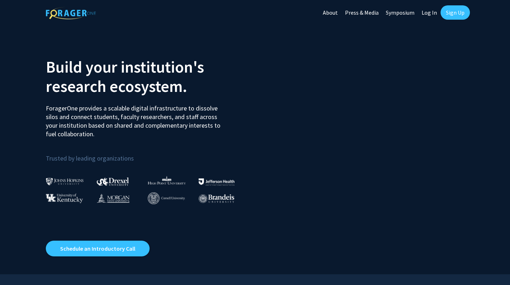
click at [430, 23] on link "Log In" at bounding box center [429, 12] width 23 height 25
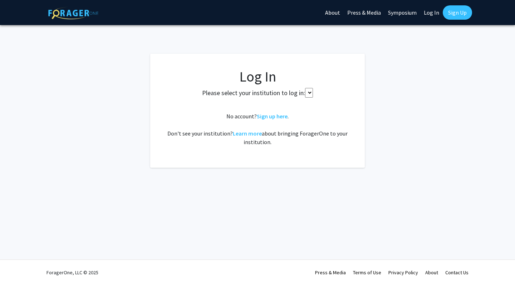
select select
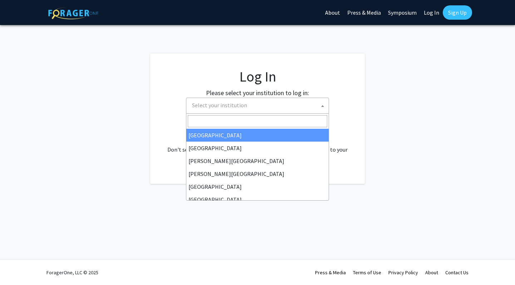
click at [219, 105] on span "Select your institution" at bounding box center [219, 105] width 55 height 7
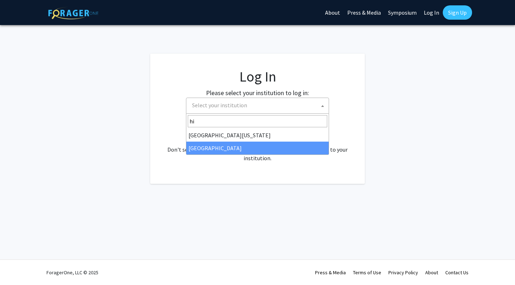
type input "hi"
select select "2"
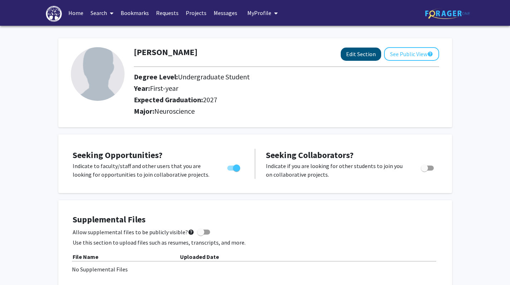
click at [373, 60] on button "Edit Section" at bounding box center [361, 54] width 40 height 13
select select "first-year"
select select "2027"
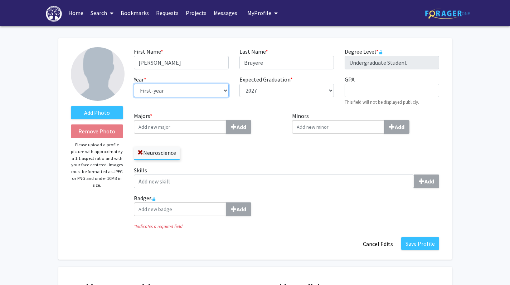
select select "junior"
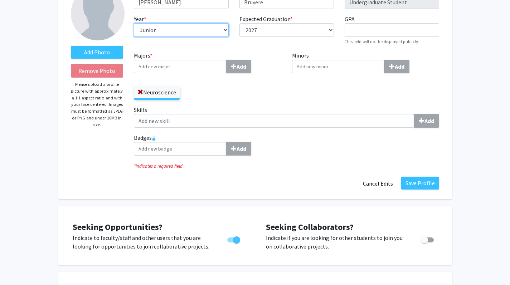
scroll to position [61, 0]
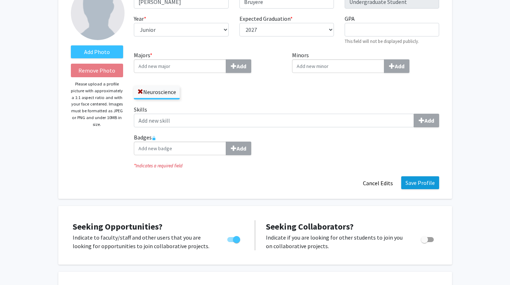
click at [422, 186] on button "Save Profile" at bounding box center [420, 182] width 38 height 13
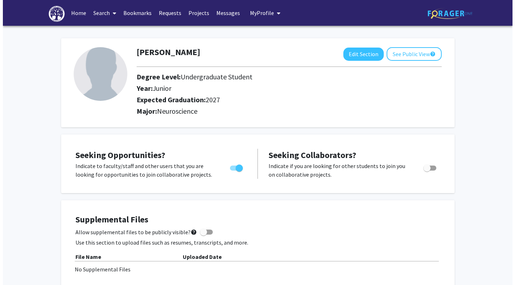
scroll to position [0, 0]
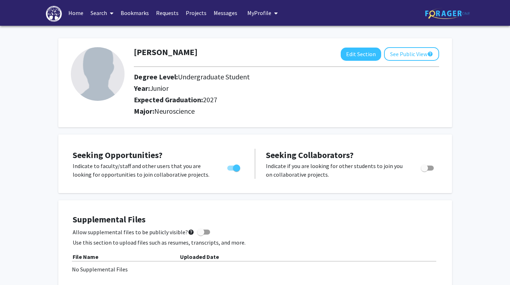
click at [136, 13] on link "Bookmarks" at bounding box center [134, 12] width 35 height 25
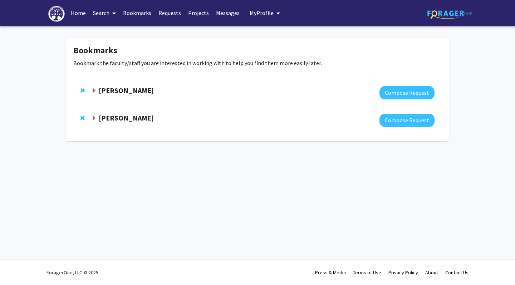
click at [95, 118] on span "Expand Cale Fahrenholtz Bookmark" at bounding box center [94, 119] width 6 height 6
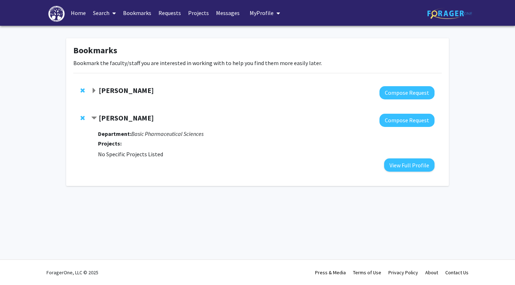
click at [81, 118] on span "Remove Cale Fahrenholtz from bookmarks" at bounding box center [83, 118] width 4 height 6
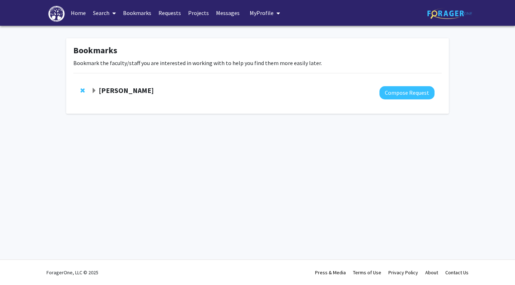
click at [94, 92] on span "Expand Michael Grider Bookmark" at bounding box center [94, 91] width 6 height 6
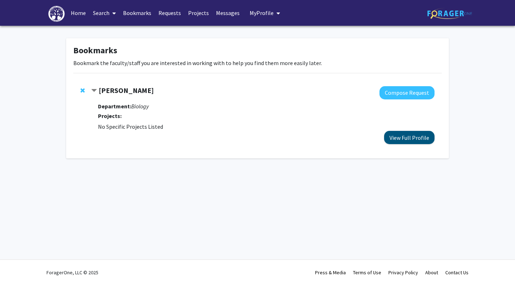
click at [403, 140] on button "View Full Profile" at bounding box center [409, 137] width 50 height 13
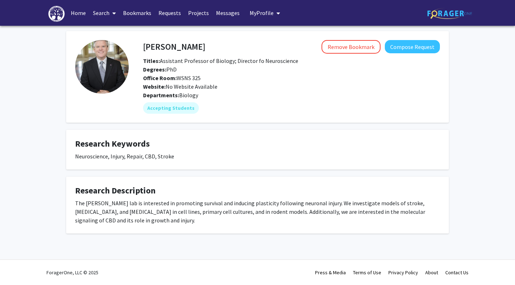
click at [171, 13] on link "Requests" at bounding box center [170, 12] width 30 height 25
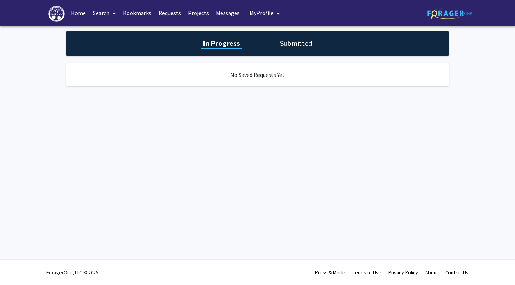
click at [281, 48] on h1 "Submitted" at bounding box center [296, 43] width 37 height 10
click at [223, 42] on h1 "In Progress" at bounding box center [221, 43] width 38 height 10
click at [197, 13] on link "Projects" at bounding box center [199, 12] width 28 height 25
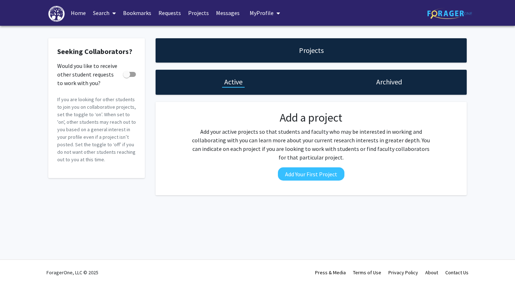
click at [229, 16] on link "Messages" at bounding box center [228, 12] width 31 height 25
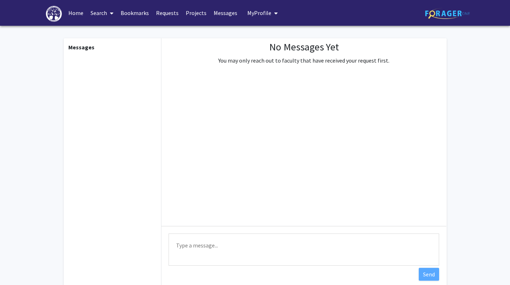
click at [261, 14] on span "My Profile" at bounding box center [259, 12] width 24 height 7
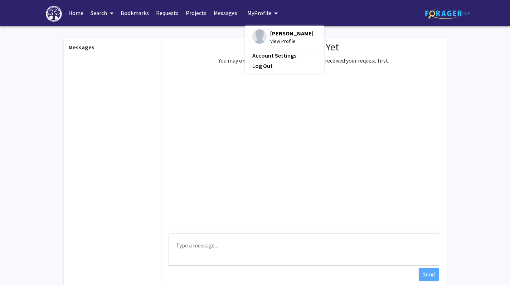
click at [81, 14] on link "Home" at bounding box center [76, 12] width 22 height 25
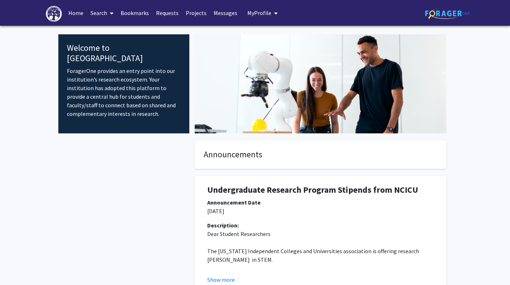
click at [107, 15] on span at bounding box center [110, 13] width 6 height 25
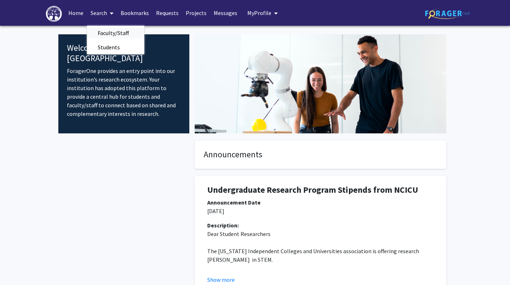
click at [104, 35] on span "Faculty/Staff" at bounding box center [113, 33] width 53 height 14
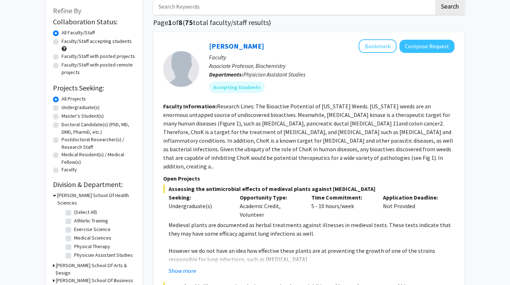
scroll to position [44, 0]
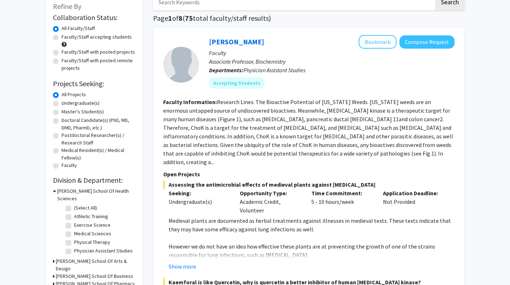
click at [62, 105] on label "Undergraduate(s)" at bounding box center [81, 104] width 38 height 8
click at [62, 104] on input "Undergraduate(s)" at bounding box center [64, 102] width 5 height 5
radio input "true"
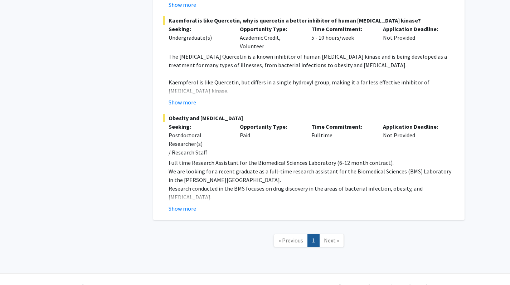
scroll to position [307, 0]
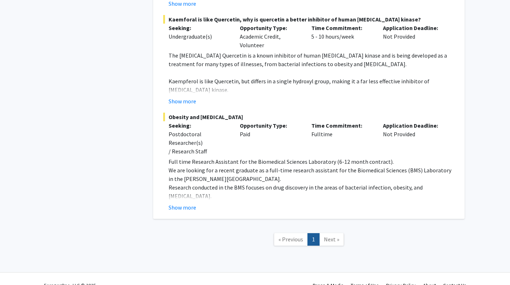
click at [331, 233] on link "Next »" at bounding box center [331, 239] width 25 height 13
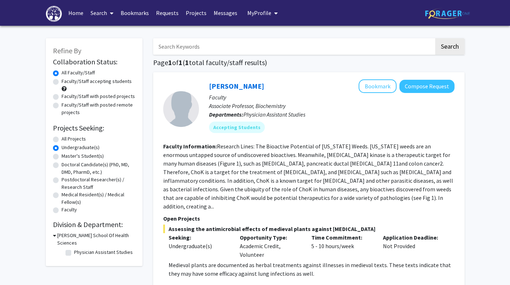
scroll to position [0, 0]
click at [62, 139] on label "All Projects" at bounding box center [74, 139] width 24 height 8
click at [62, 139] on input "All Projects" at bounding box center [64, 137] width 5 height 5
radio input "true"
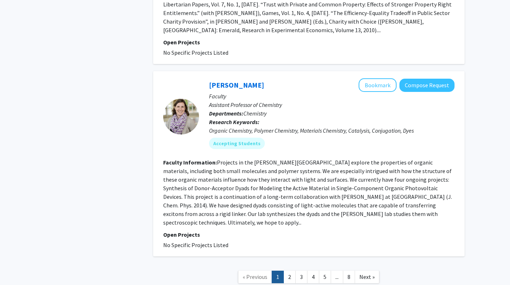
scroll to position [2555, 0]
click at [369, 274] on span "Next »" at bounding box center [366, 277] width 15 height 7
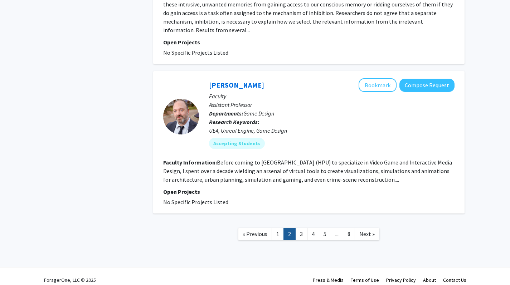
scroll to position [1462, 0]
click at [365, 231] on span "Next »" at bounding box center [366, 234] width 15 height 7
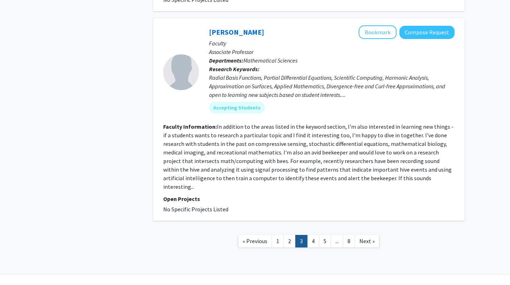
scroll to position [1564, 0]
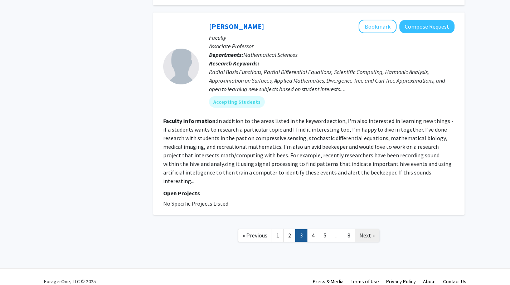
click at [364, 232] on span "Next »" at bounding box center [366, 235] width 15 height 7
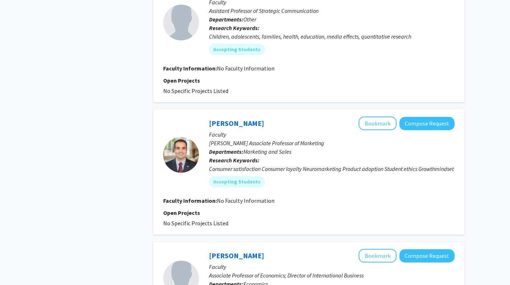
scroll to position [914, 0]
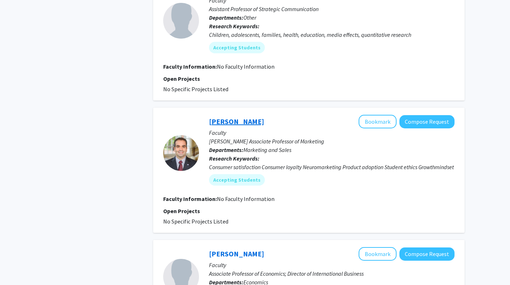
click at [223, 117] on link "[PERSON_NAME]" at bounding box center [236, 121] width 55 height 9
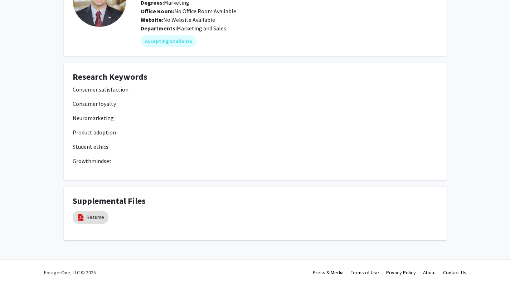
scroll to position [67, 0]
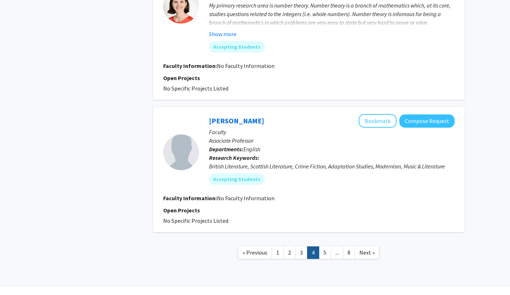
scroll to position [1340, 0]
click at [371, 249] on span "Next »" at bounding box center [366, 252] width 15 height 7
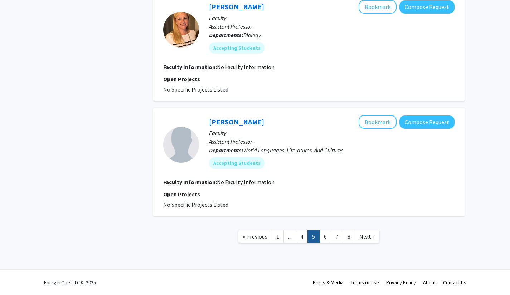
scroll to position [1002, 0]
click at [363, 238] on span "Next »" at bounding box center [366, 236] width 15 height 7
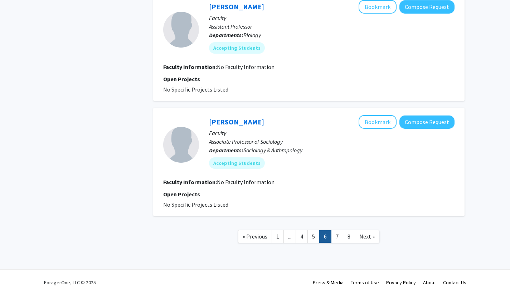
scroll to position [994, 0]
click at [370, 238] on span "Next »" at bounding box center [366, 236] width 15 height 7
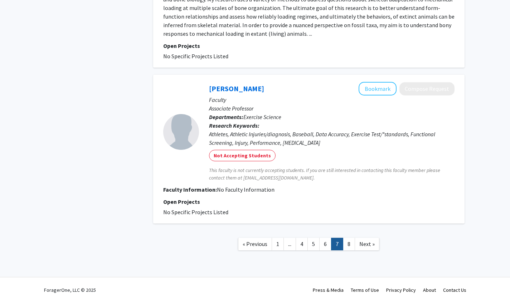
scroll to position [1464, 0]
click at [367, 241] on span "Next »" at bounding box center [366, 244] width 15 height 7
